Goal: Task Accomplishment & Management: Manage account settings

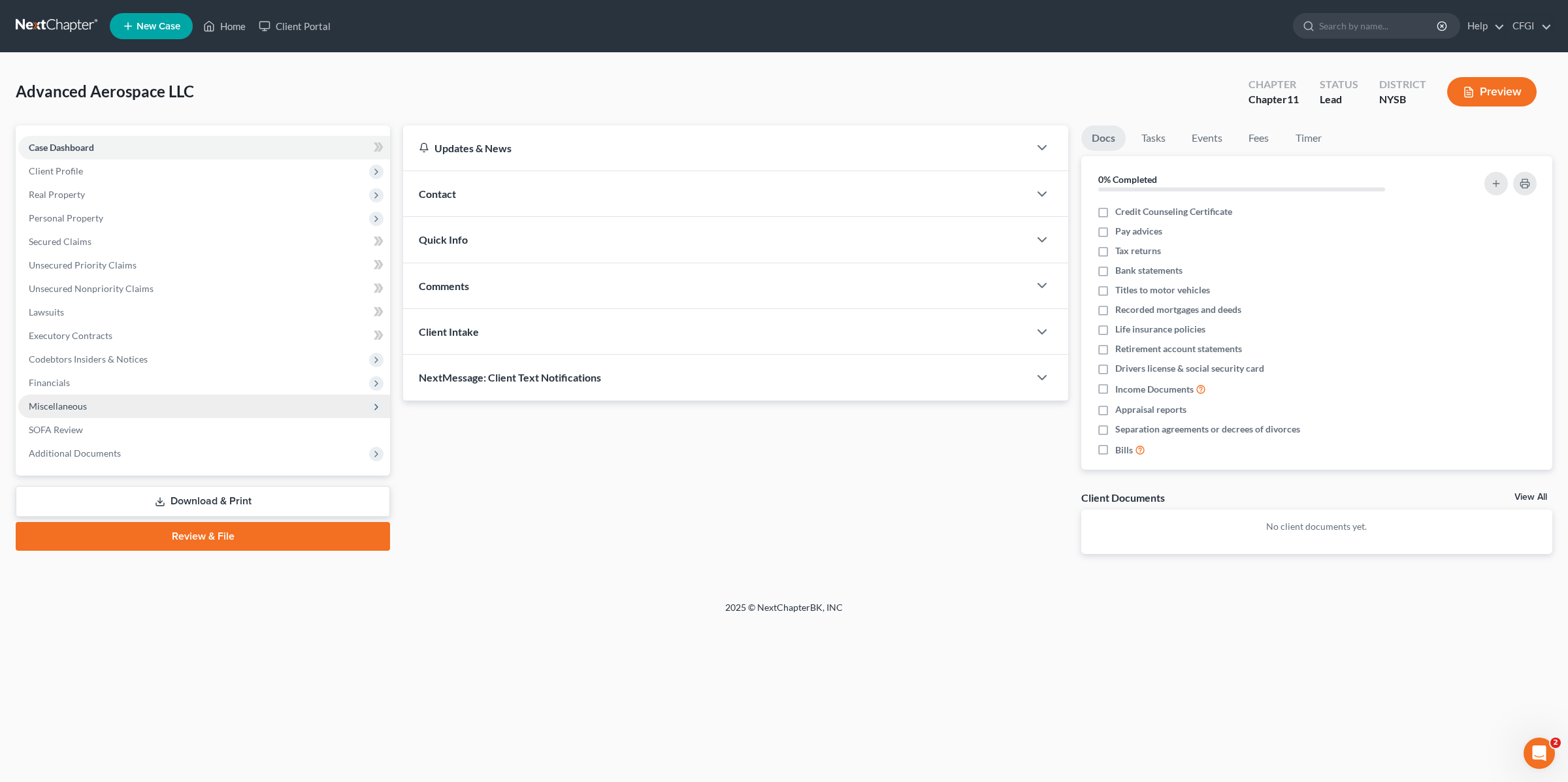
click at [87, 404] on span "Miscellaneous" at bounding box center [203, 406] width 372 height 24
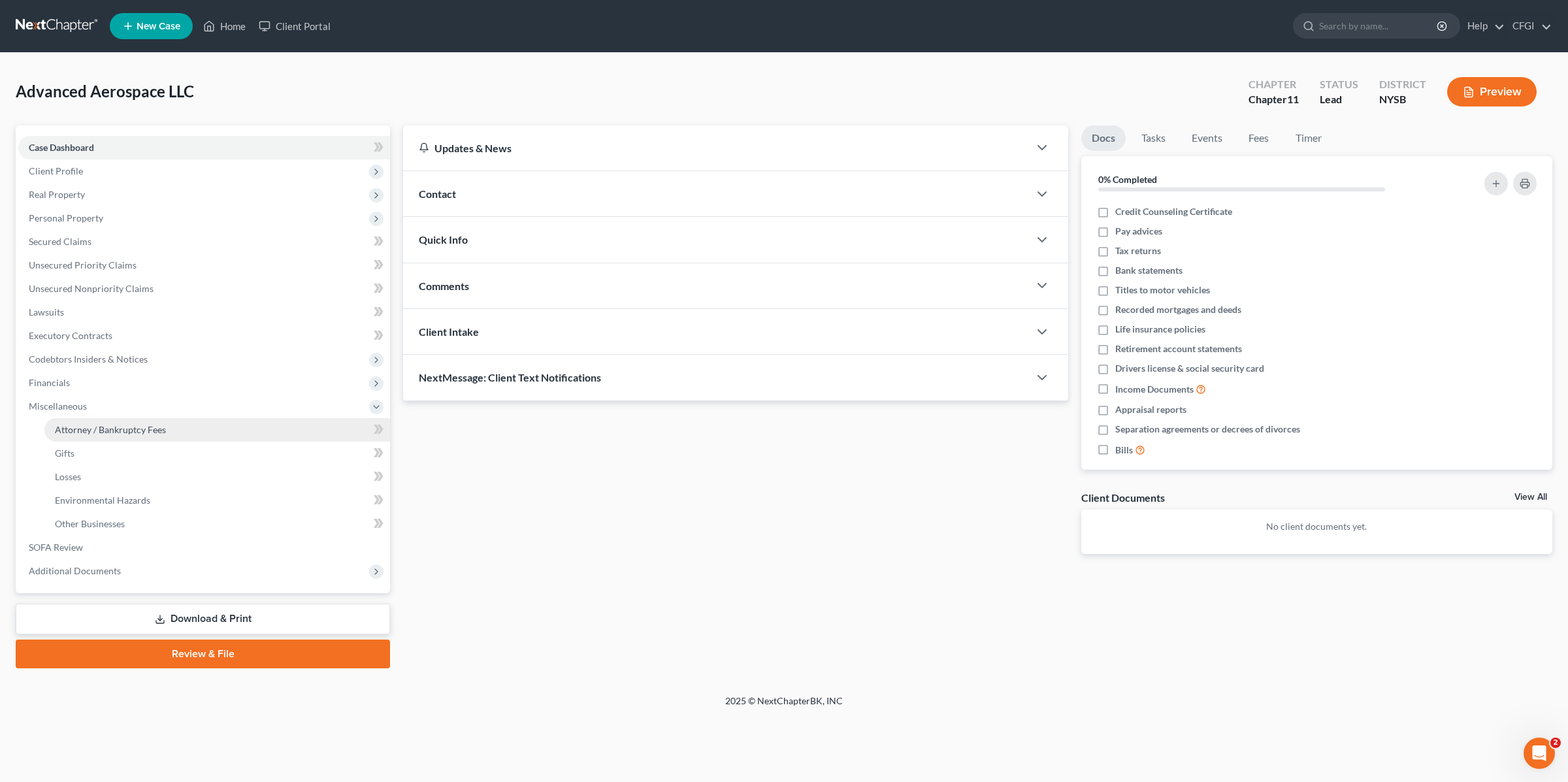
click at [112, 424] on span "Attorney / Bankruptcy Fees" at bounding box center [110, 429] width 111 height 11
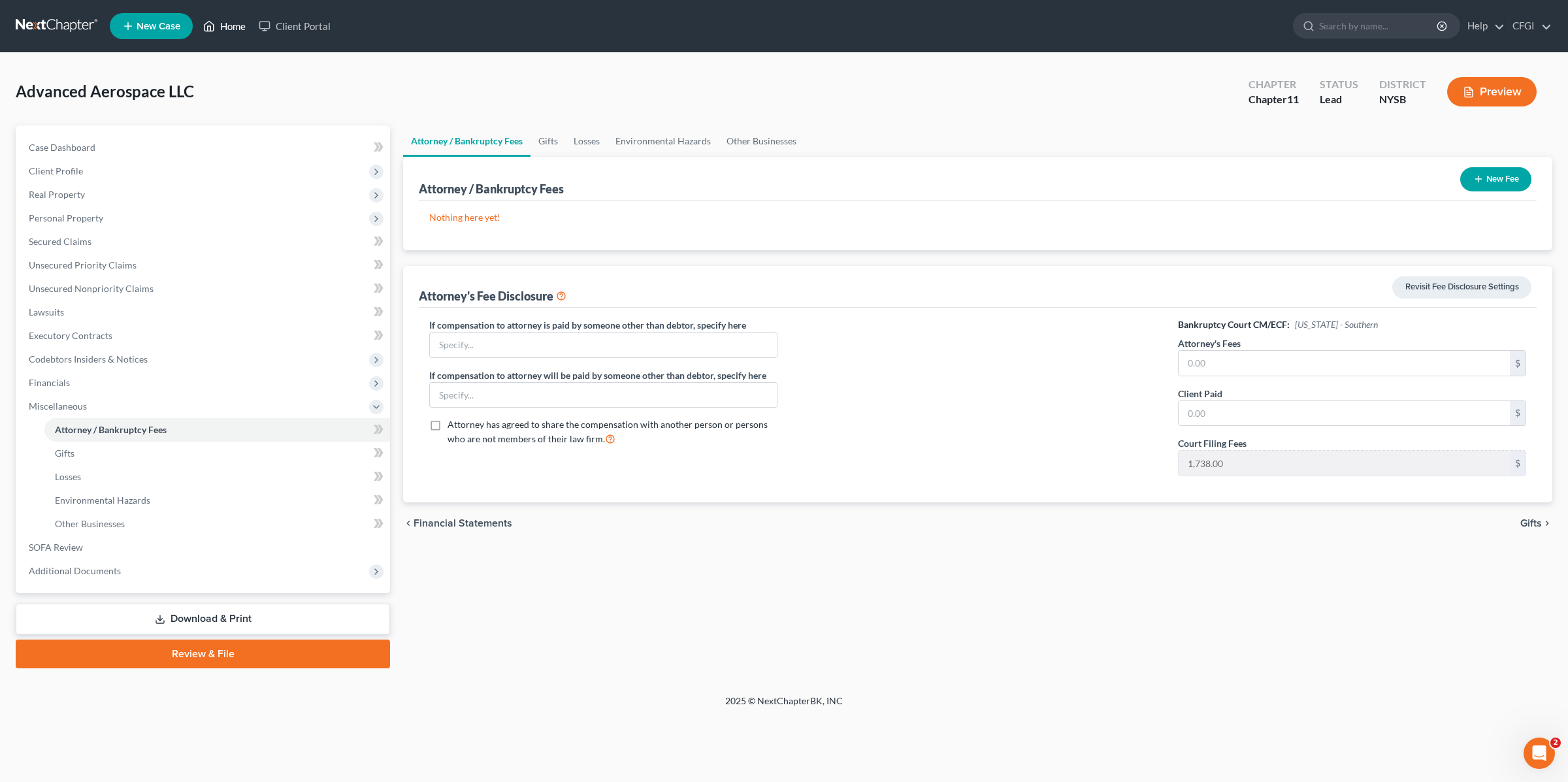
click at [232, 28] on link "Home" at bounding box center [224, 27] width 56 height 24
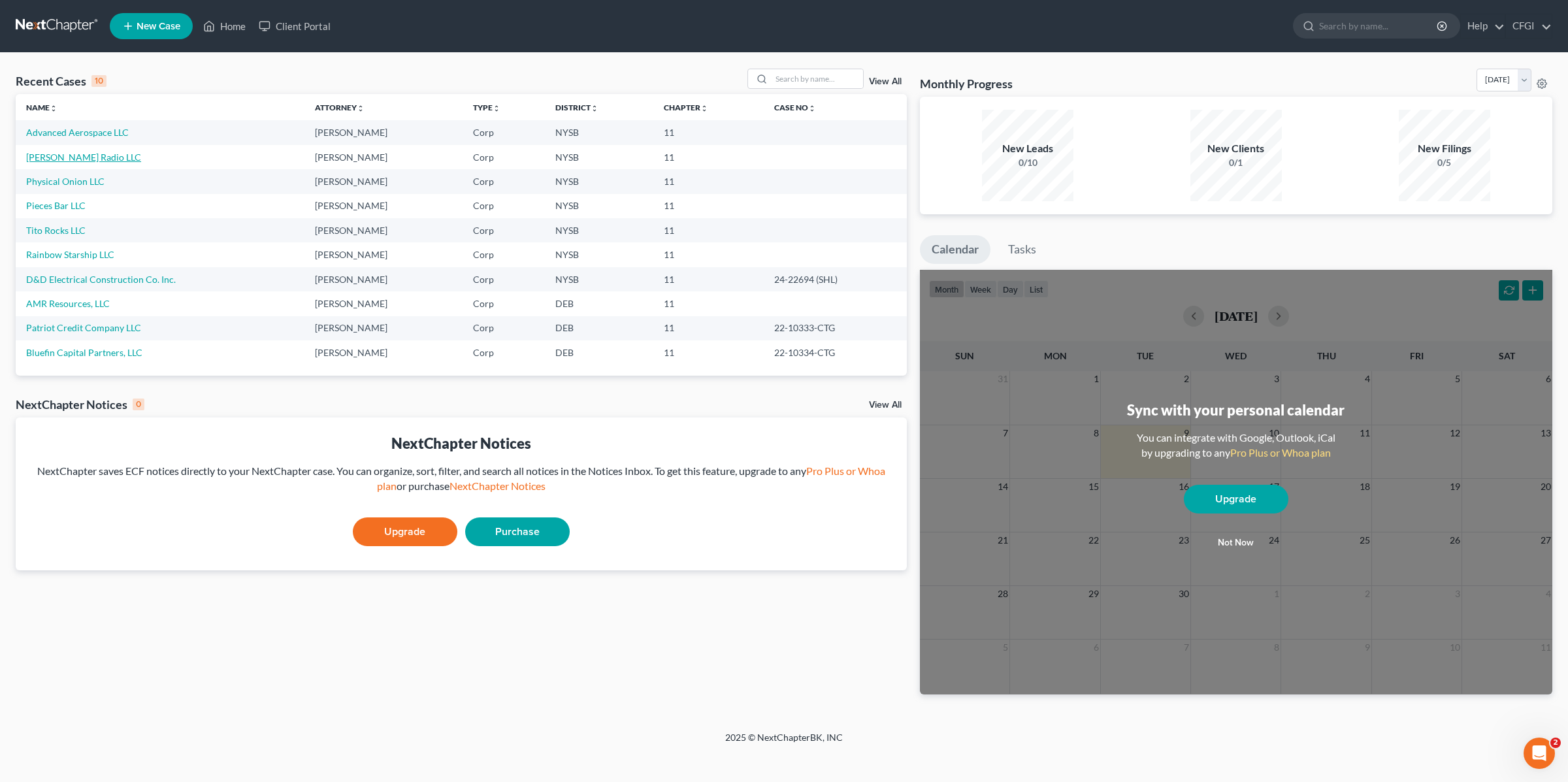
click at [70, 155] on link "[PERSON_NAME] Radio LLC" at bounding box center [83, 157] width 115 height 11
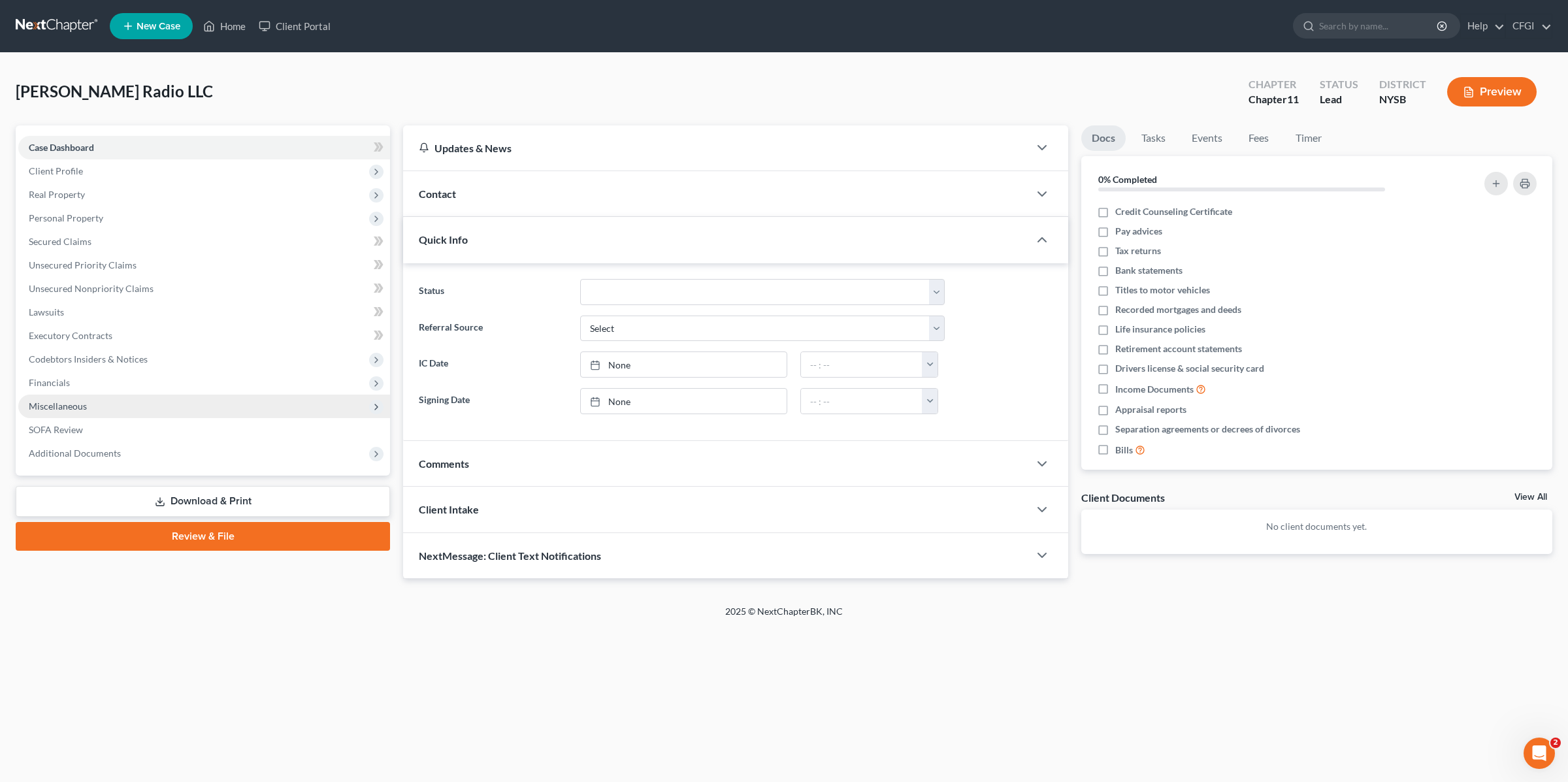
click at [97, 401] on span "Miscellaneous" at bounding box center [203, 406] width 372 height 24
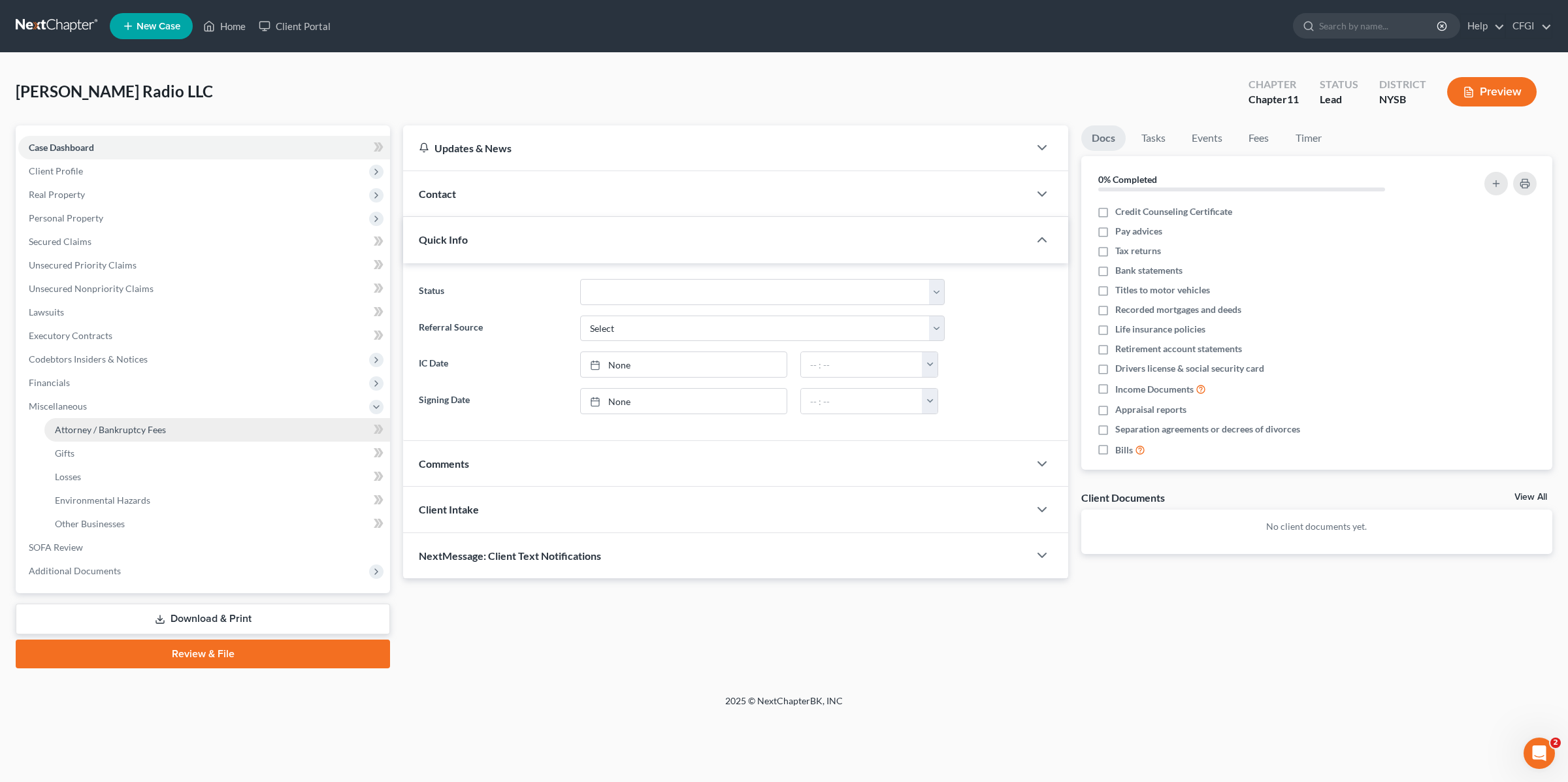
click at [111, 427] on span "Attorney / Bankruptcy Fees" at bounding box center [110, 429] width 111 height 11
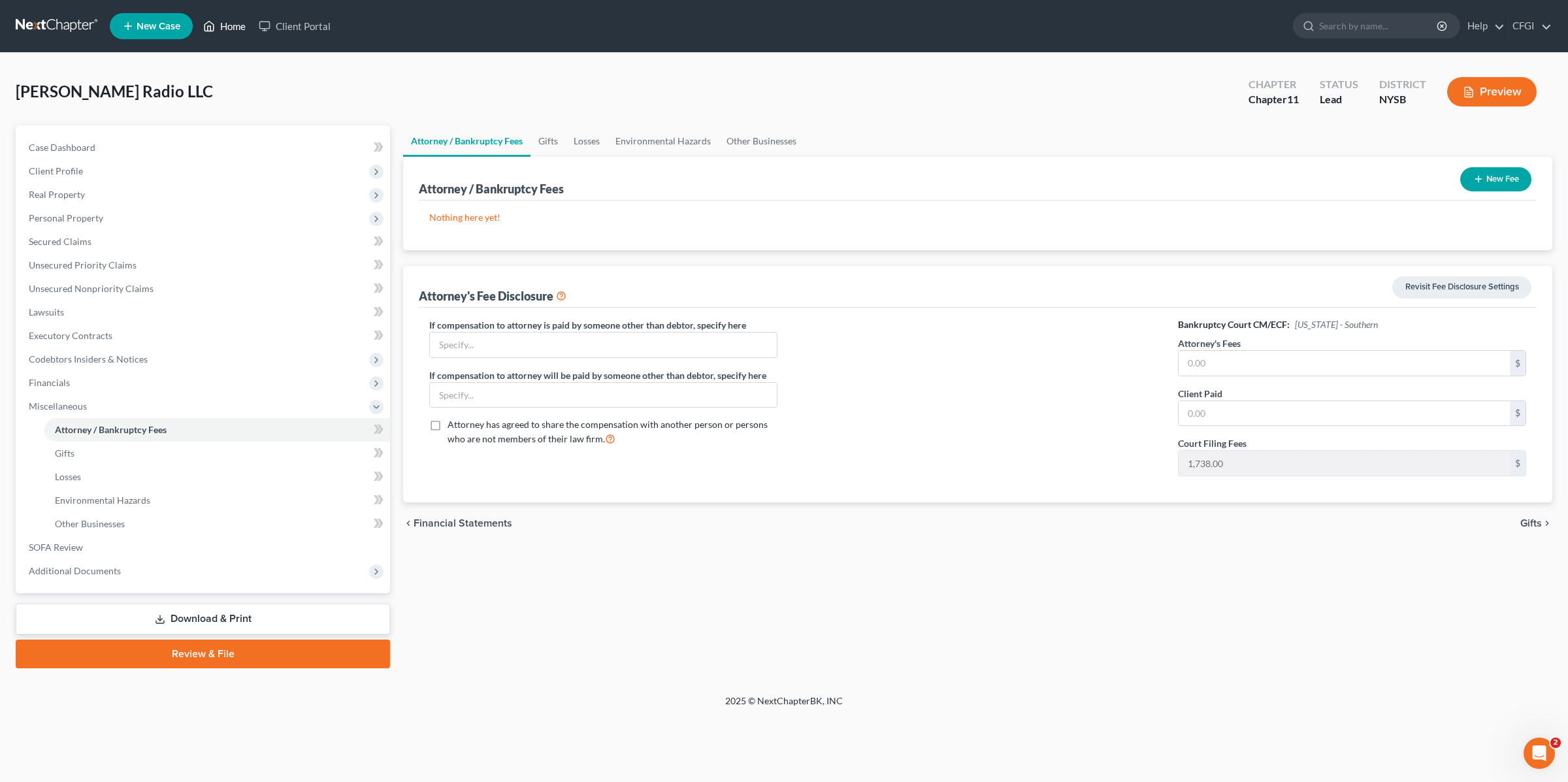
click at [219, 26] on link "Home" at bounding box center [224, 27] width 56 height 24
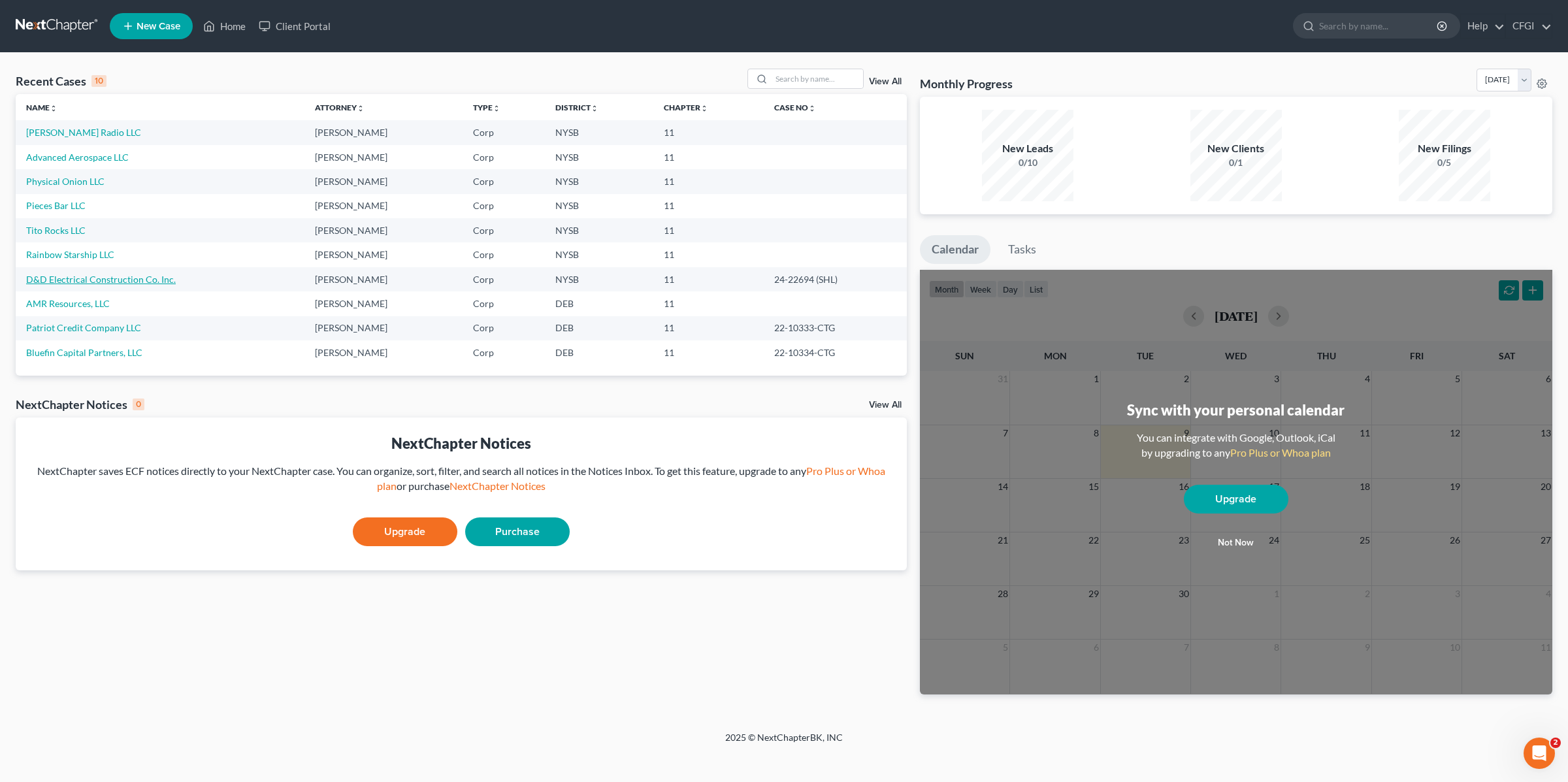
click at [68, 280] on link "D&D Electrical Construction Co. Inc." at bounding box center [100, 279] width 150 height 11
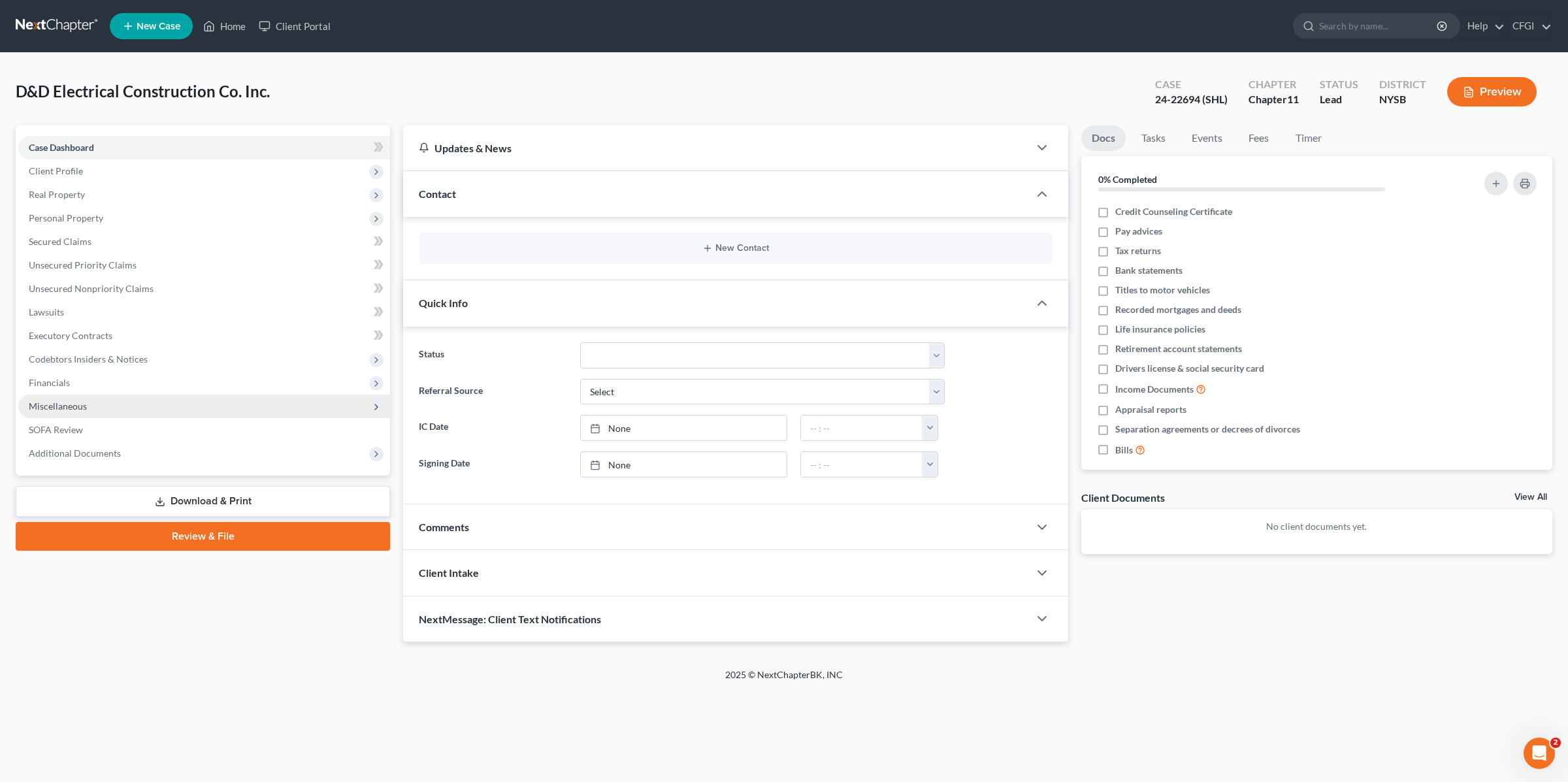
click at [128, 411] on span "Miscellaneous" at bounding box center [203, 406] width 372 height 24
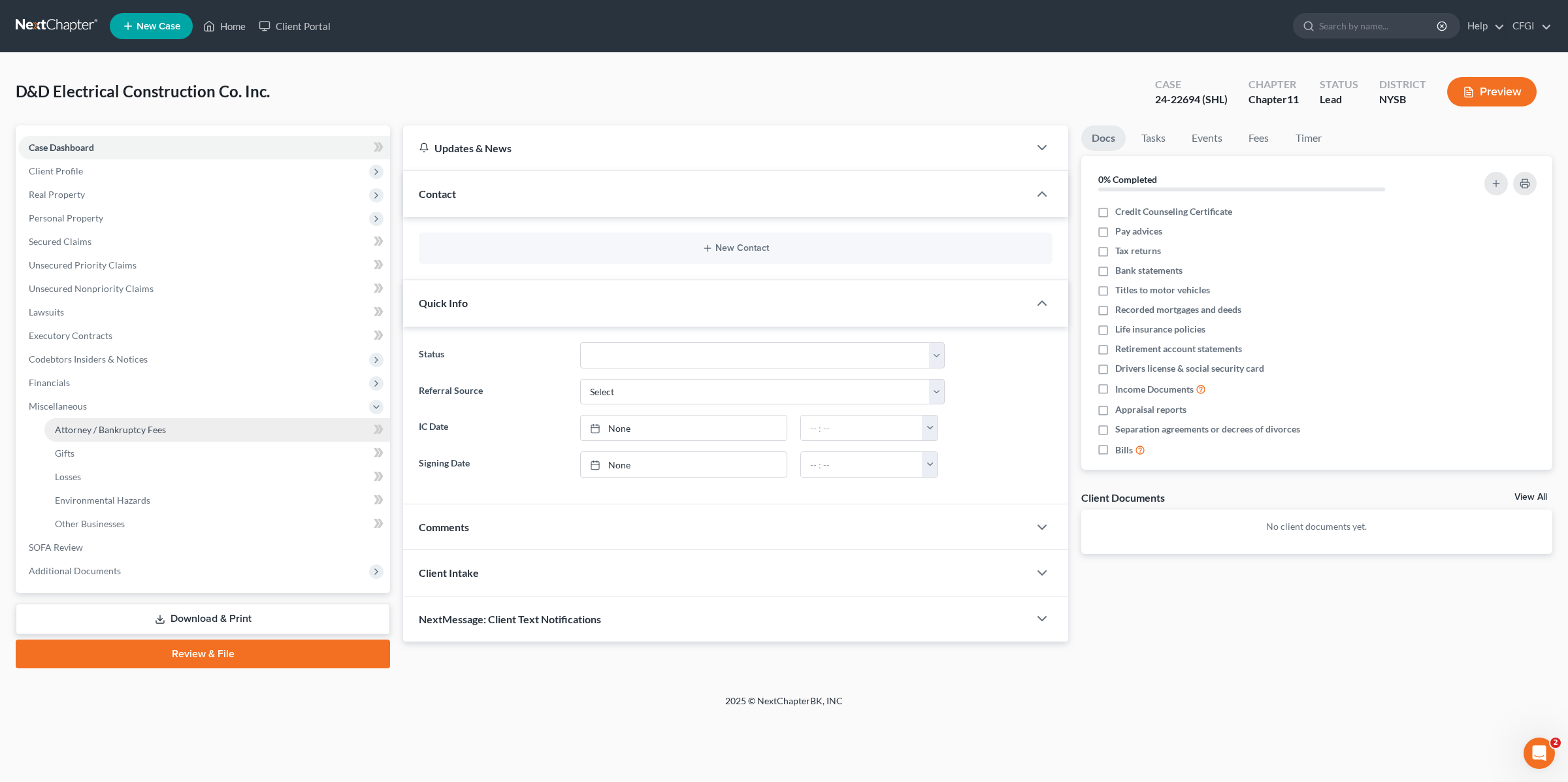
click at [130, 428] on span "Attorney / Bankruptcy Fees" at bounding box center [110, 429] width 111 height 11
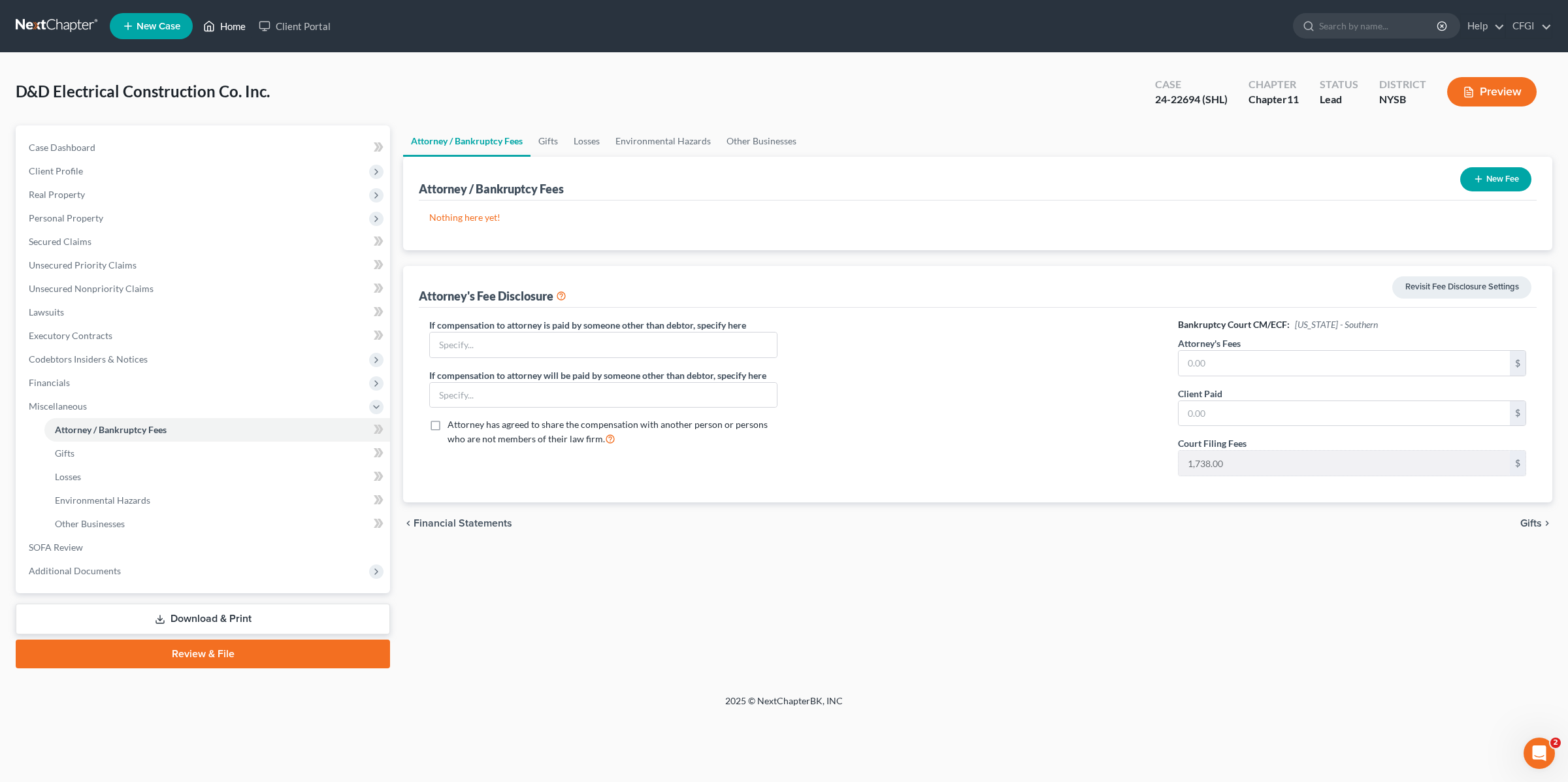
click at [219, 21] on link "Home" at bounding box center [224, 27] width 56 height 24
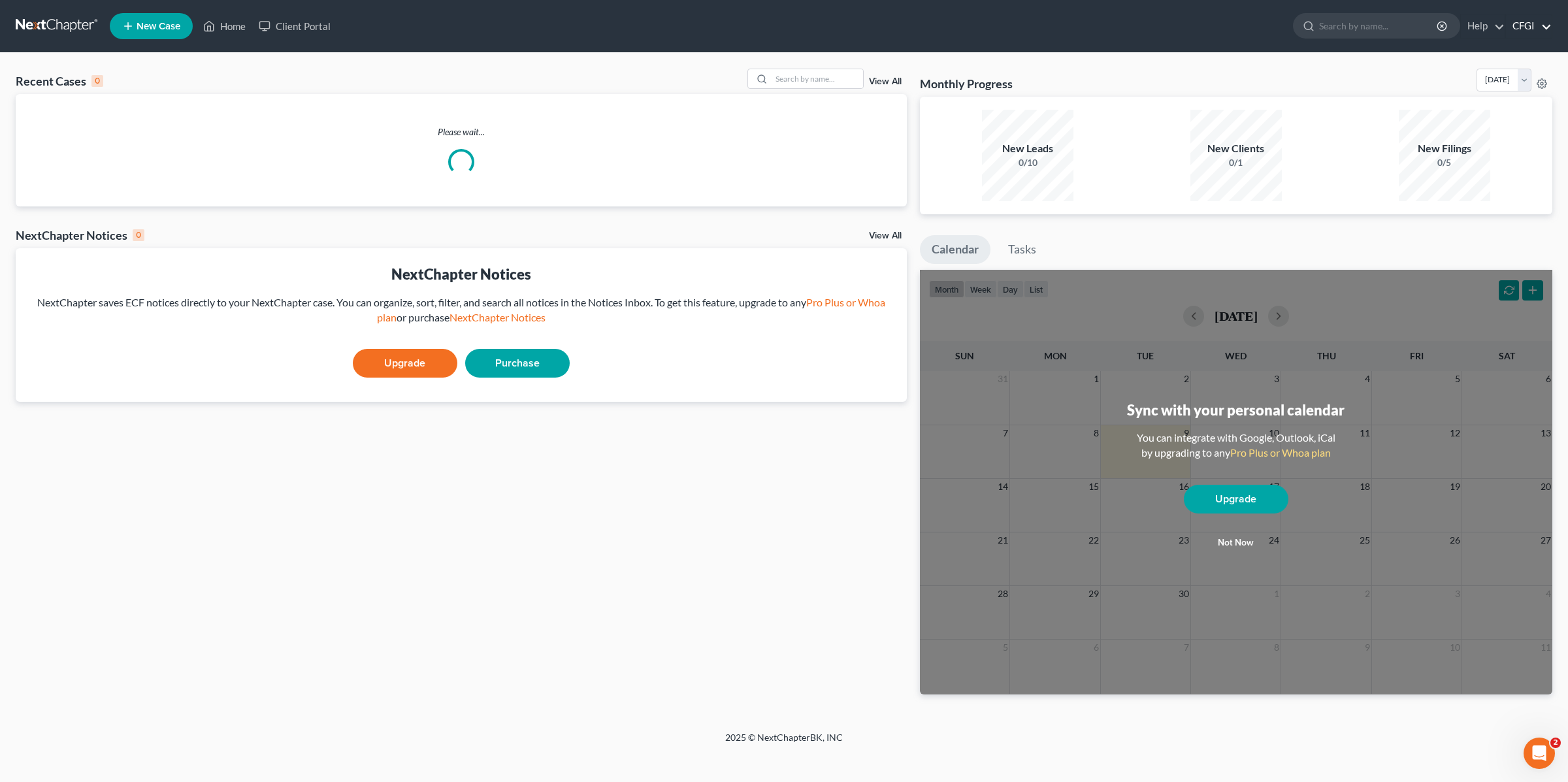
click at [1514, 27] on link "CFGI" at bounding box center [1528, 27] width 46 height 24
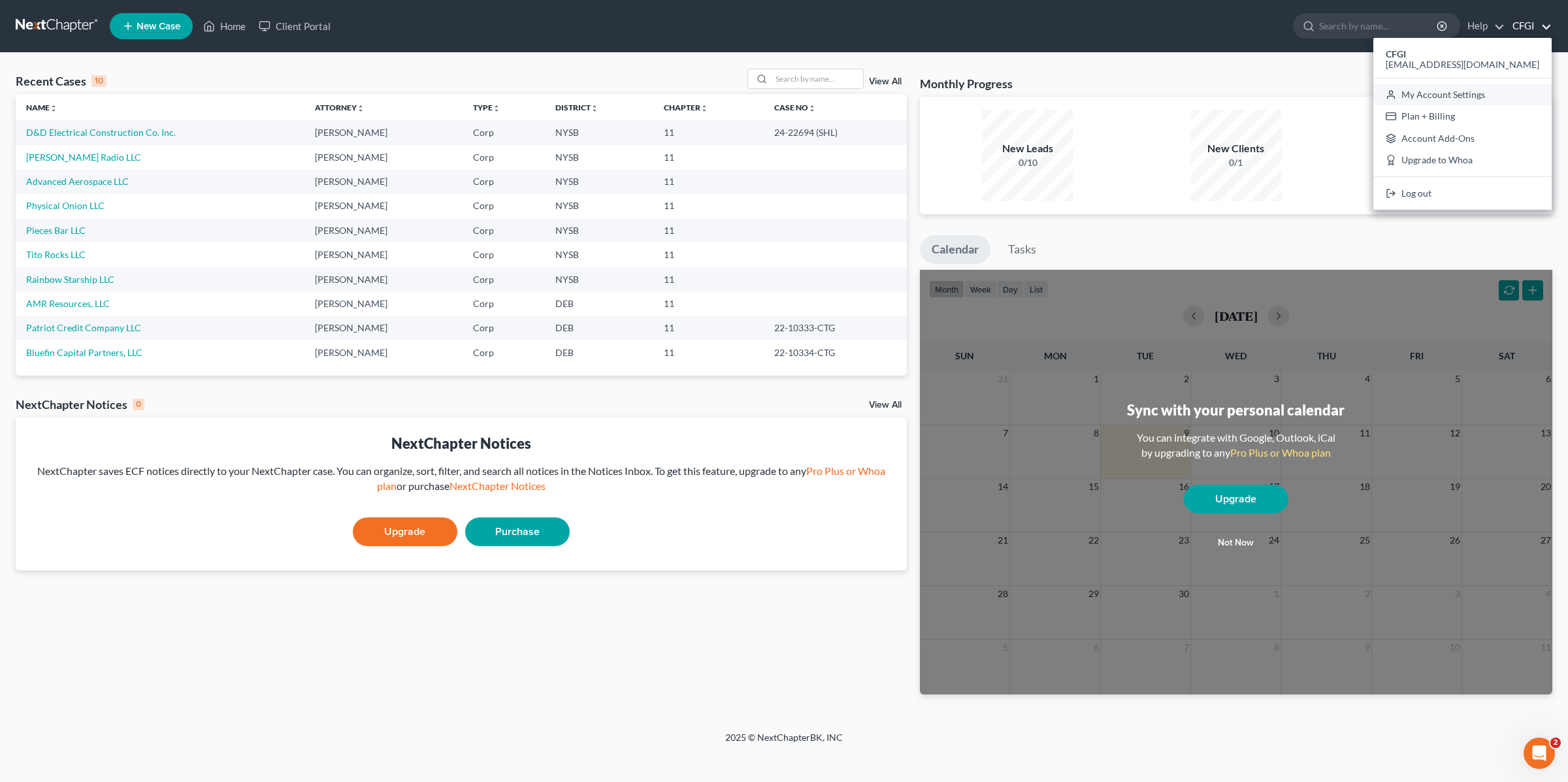
click at [1457, 95] on link "My Account Settings" at bounding box center [1462, 94] width 178 height 22
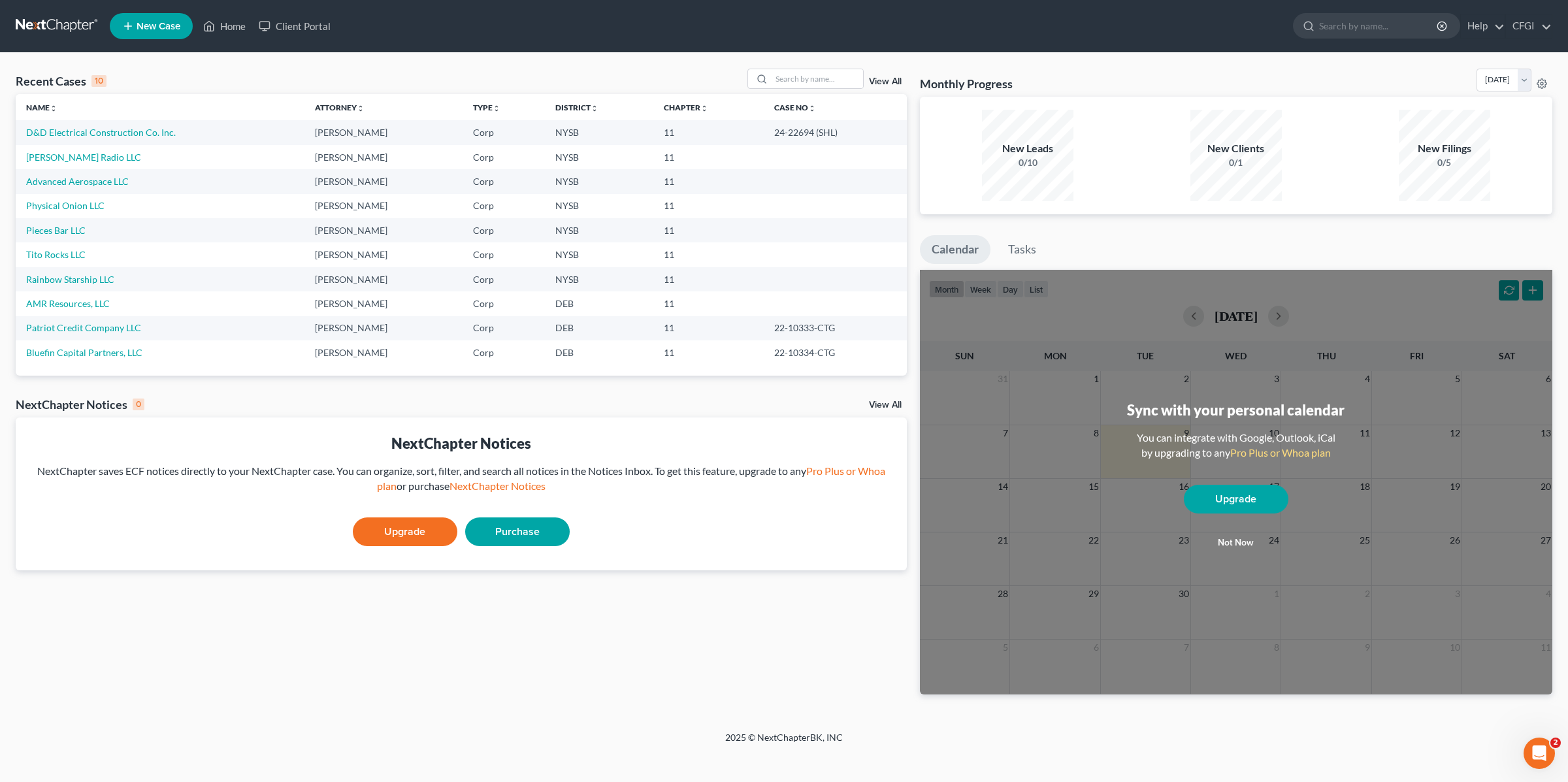
select select "24"
select select "35"
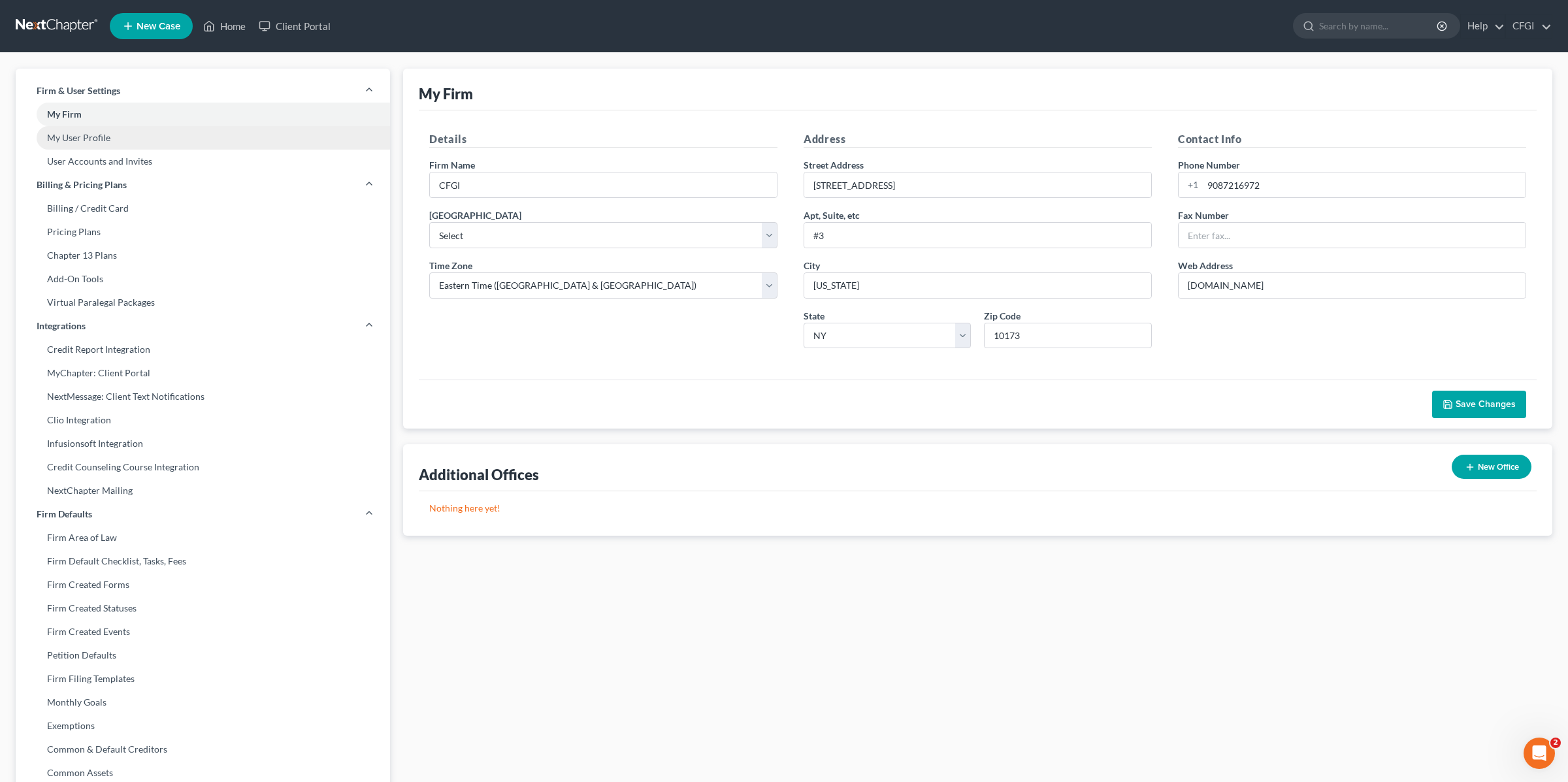
click at [82, 138] on link "My User Profile" at bounding box center [203, 138] width 375 height 24
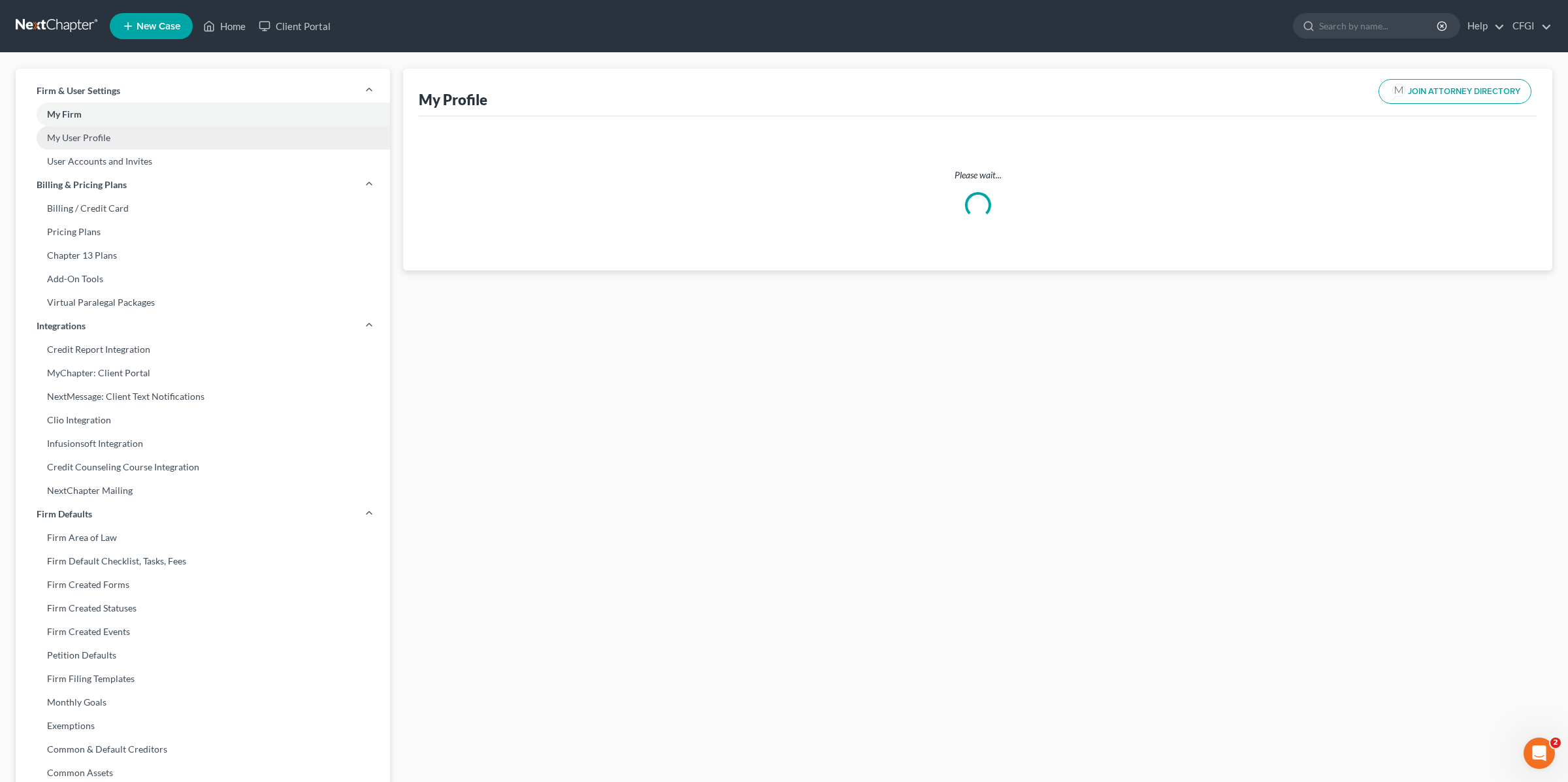
scroll to position [3, 0]
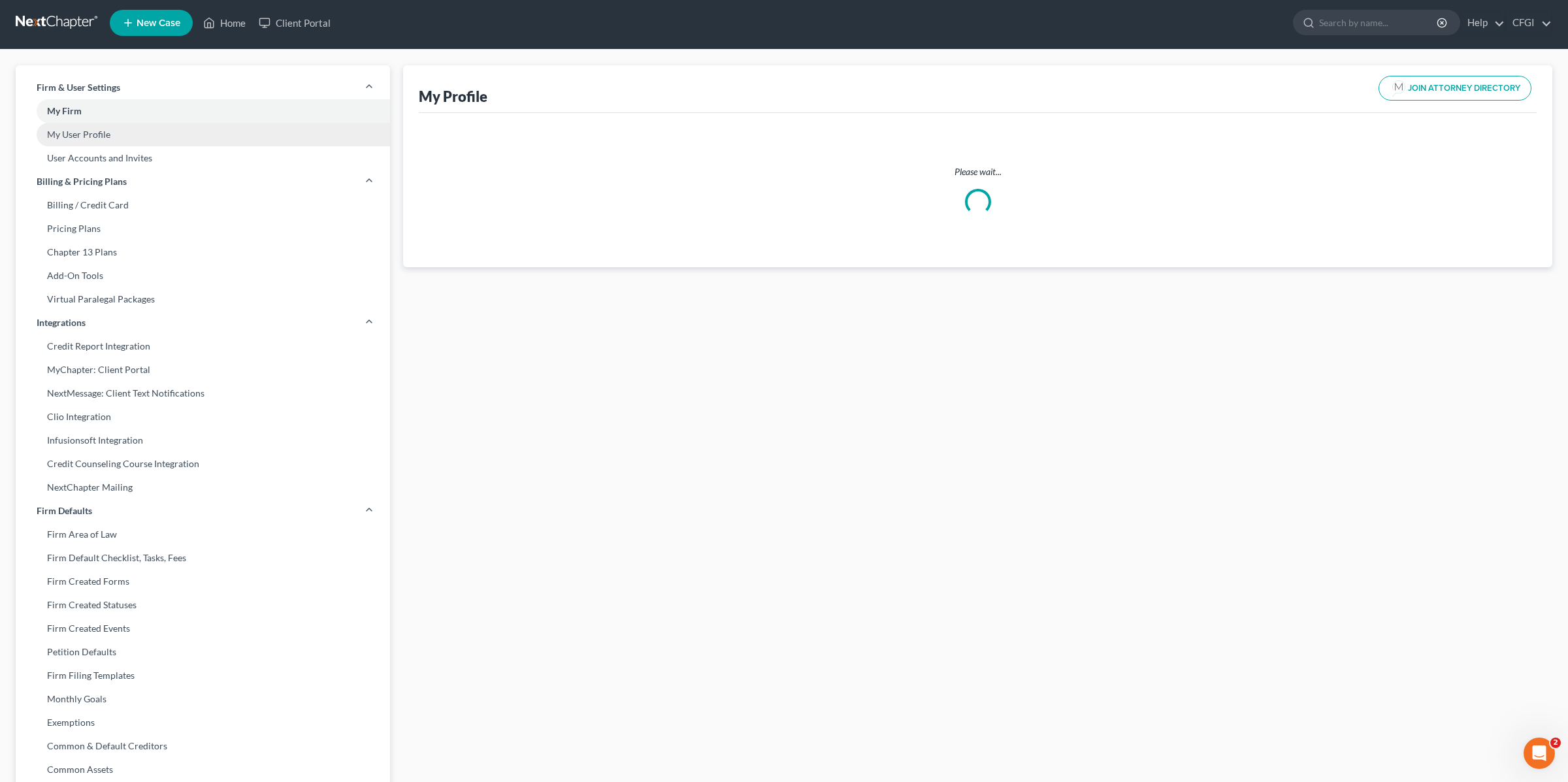
select select "35"
select select "13"
select select "attorney"
select select "0"
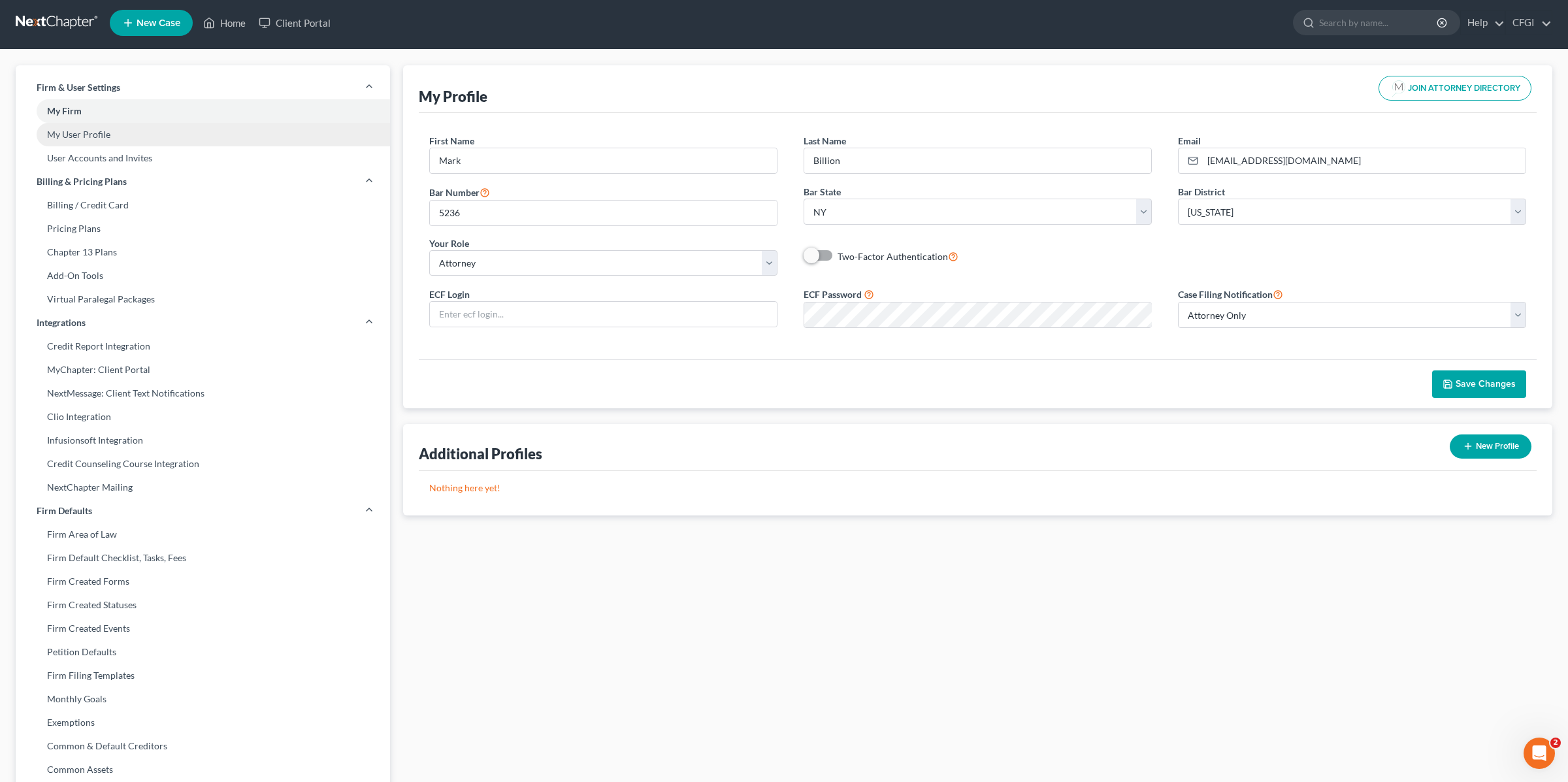
scroll to position [4, 0]
select select "55"
select select "24"
select select "35"
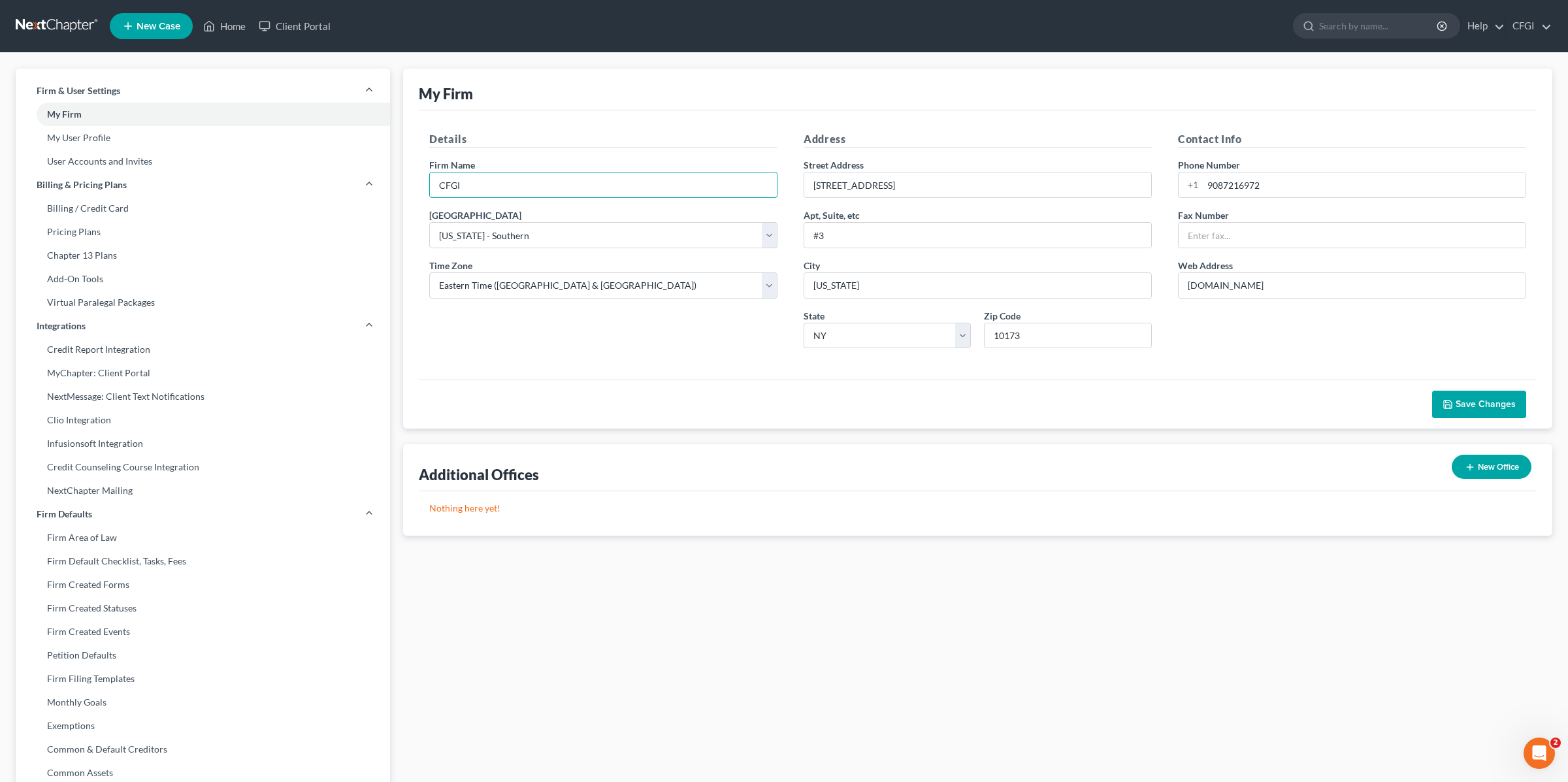
drag, startPoint x: 478, startPoint y: 186, endPoint x: 405, endPoint y: 185, distance: 73.0
click at [409, 184] on div "My Firm Details Firm Name * CFGI Primary District Select [US_STATE] - [GEOGRAPH…" at bounding box center [977, 248] width 1149 height 360
